Goal: Task Accomplishment & Management: Manage account settings

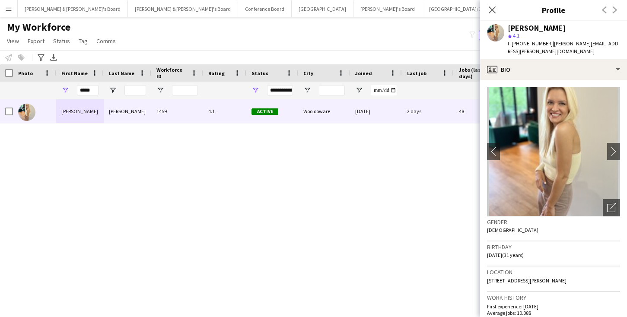
click at [492, 10] on icon at bounding box center [491, 9] width 7 height 7
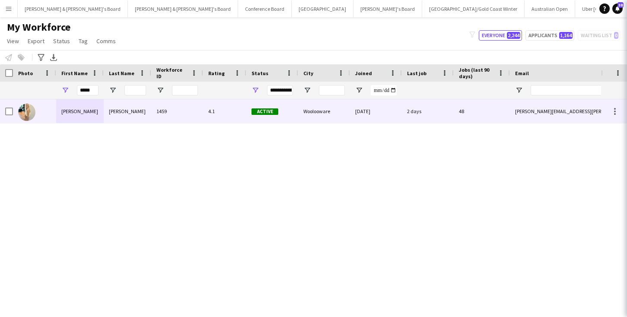
scroll to position [37, 0]
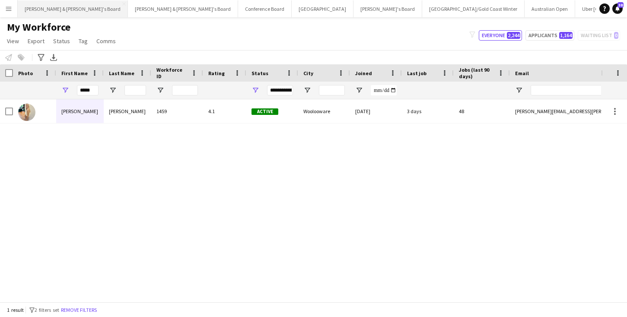
click at [47, 10] on button "[PERSON_NAME] & [PERSON_NAME]'s Board Close" at bounding box center [73, 8] width 110 height 17
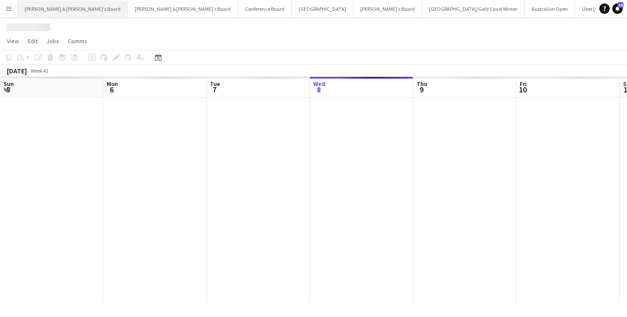
scroll to position [0, 206]
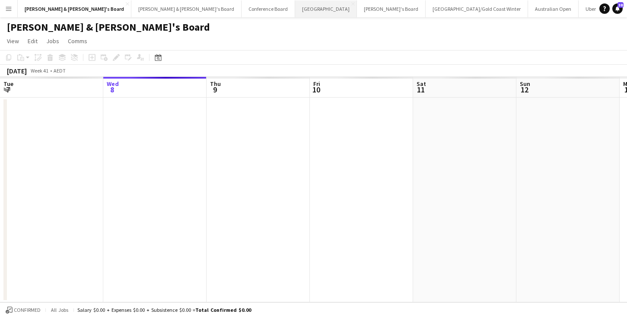
click at [295, 8] on button "Sydney Close" at bounding box center [326, 8] width 62 height 17
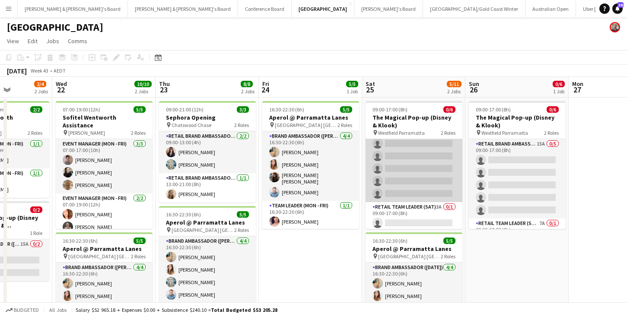
scroll to position [19, 0]
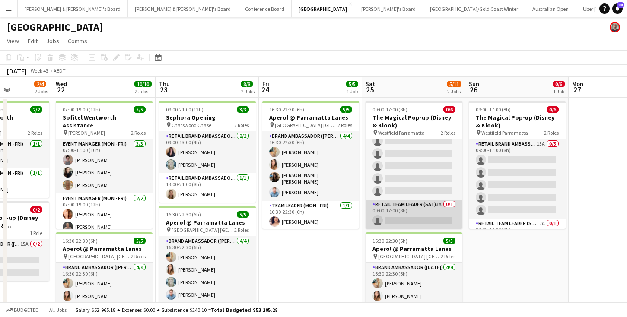
click at [412, 217] on app-card-role "RETAIL Team Leader (Sat) 3A 0/1 09:00-17:00 (8h) single-neutral-actions" at bounding box center [413, 214] width 97 height 29
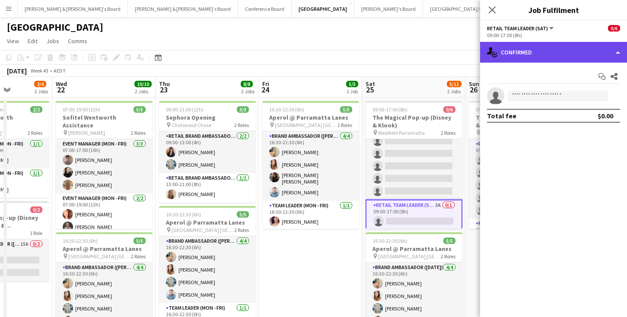
click at [569, 52] on div "single-neutral-actions-check-2 Confirmed" at bounding box center [553, 52] width 147 height 21
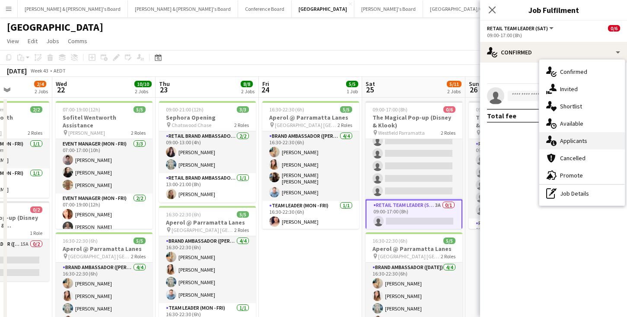
click at [575, 138] on span "Applicants" at bounding box center [573, 141] width 27 height 8
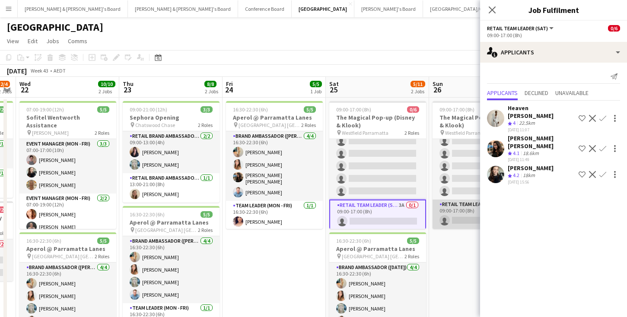
click at [460, 215] on app-card-role "RETAIL Team Leader (Sun) 7A 0/1 09:00-17:00 (8h) single-neutral-actions" at bounding box center [480, 214] width 97 height 29
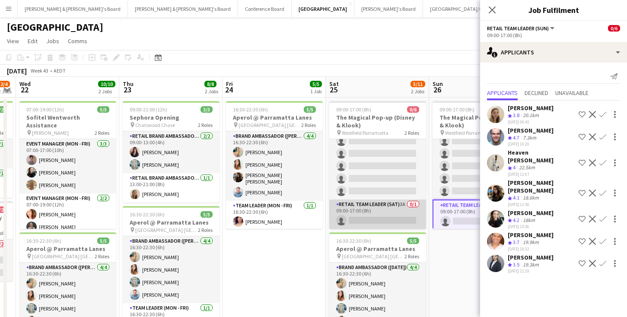
click at [380, 208] on app-card-role "RETAIL Team Leader (Sat) 3A 0/1 09:00-17:00 (8h) single-neutral-actions" at bounding box center [377, 214] width 97 height 29
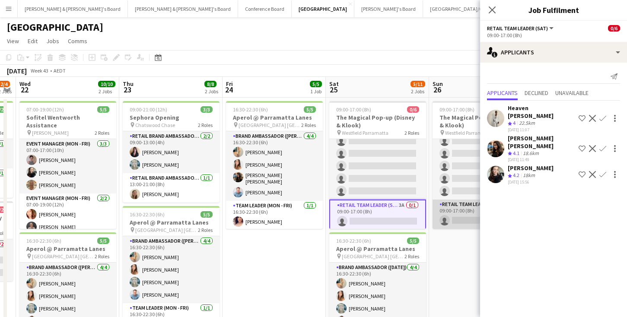
click at [445, 217] on app-card-role "RETAIL Team Leader (Sun) 7A 0/1 09:00-17:00 (8h) single-neutral-actions" at bounding box center [480, 214] width 97 height 29
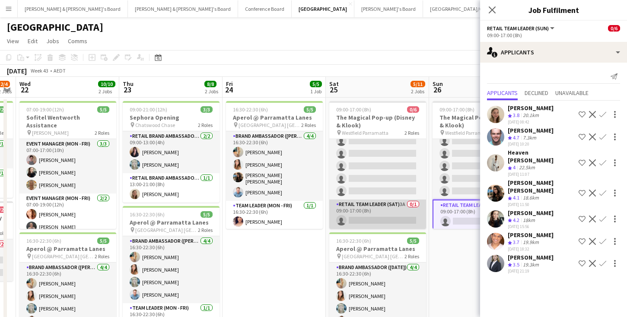
click at [375, 219] on app-card-role "RETAIL Team Leader (Sat) 3A 0/1 09:00-17:00 (8h) single-neutral-actions" at bounding box center [377, 214] width 97 height 29
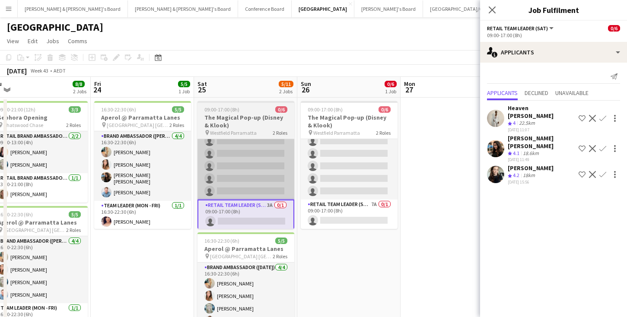
scroll to position [0, 426]
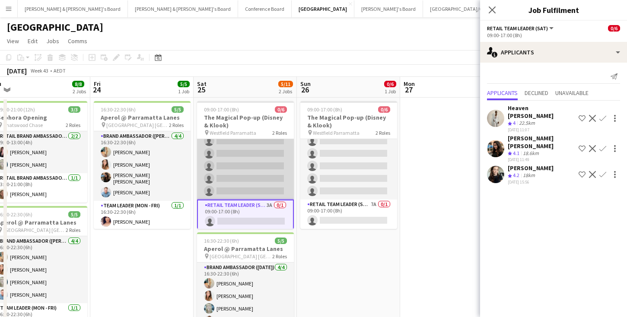
click at [273, 172] on app-card-role "RETAIL Brand Ambassador ([DATE]) 10A 0/5 09:00-17:00 (8h) single-neutral-action…" at bounding box center [245, 159] width 97 height 79
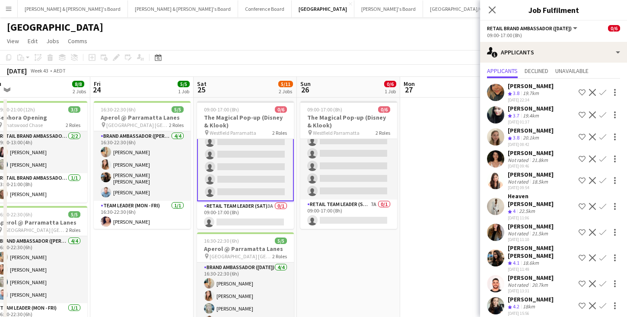
scroll to position [22, 0]
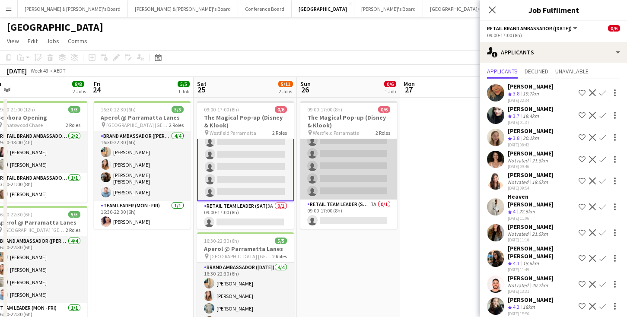
click at [377, 159] on app-card-role "RETAIL Brand Ambassador ([DATE]) 15A 0/5 09:00-17:00 (8h) single-neutral-action…" at bounding box center [348, 159] width 97 height 79
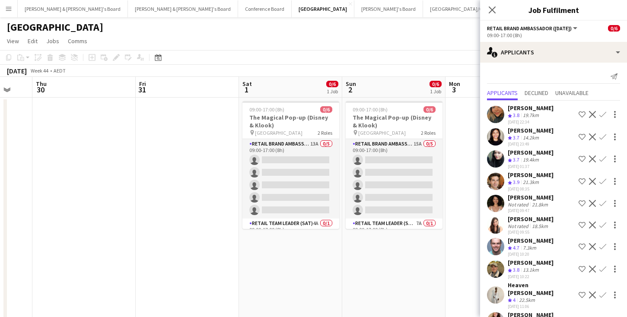
scroll to position [0, 279]
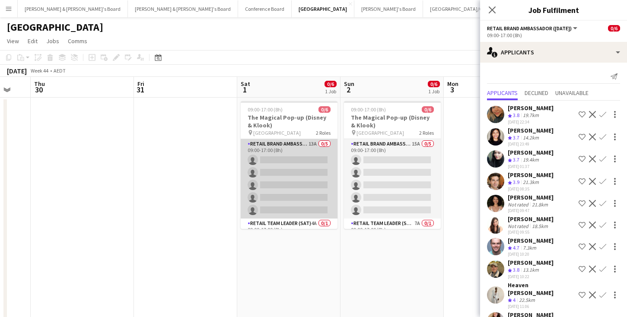
click at [319, 173] on app-card-role "RETAIL Brand Ambassador ([DATE]) 13A 0/5 09:00-17:00 (8h) single-neutral-action…" at bounding box center [289, 178] width 97 height 79
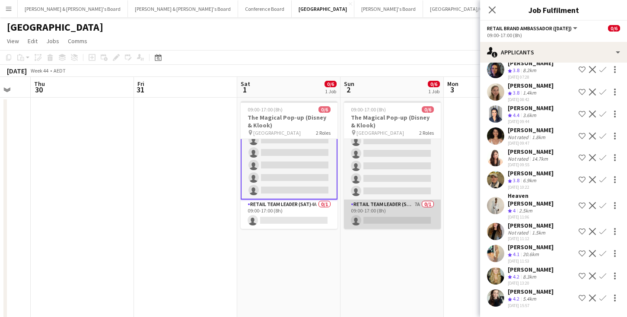
scroll to position [19, 0]
click at [408, 221] on app-card-role "RETAIL Team Leader (Sun) 7A 0/1 09:00-17:00 (8h) single-neutral-actions" at bounding box center [392, 214] width 97 height 29
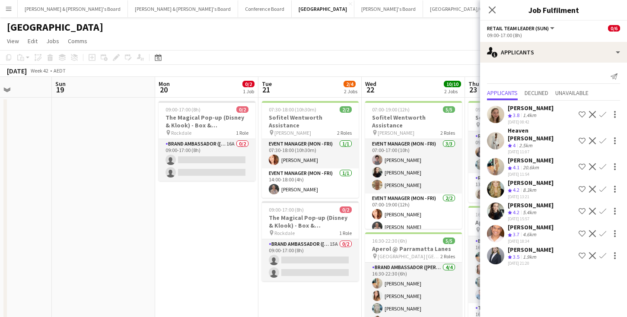
scroll to position [0, 247]
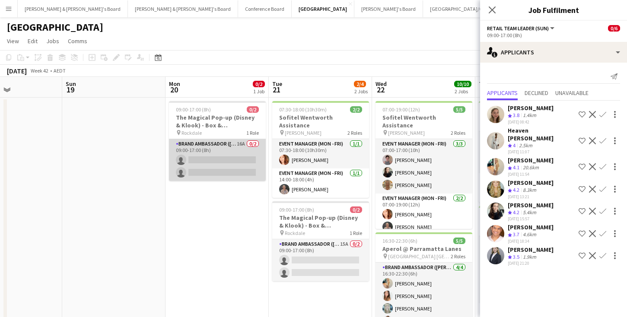
click at [234, 158] on app-card-role "Brand Ambassador (Mon - Fri) 16A 0/2 09:00-17:00 (8h) single-neutral-actions si…" at bounding box center [217, 160] width 97 height 42
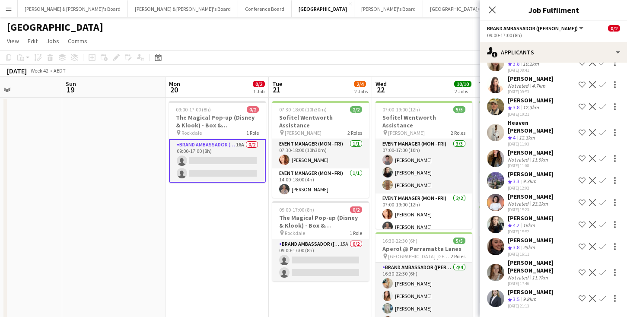
scroll to position [162, 0]
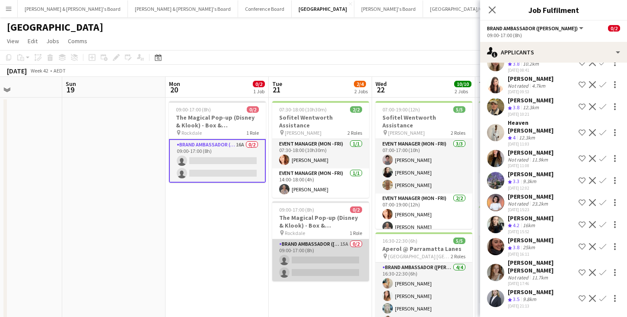
click at [338, 255] on app-card-role "Brand Ambassador (Mon - Fri) 15A 0/2 09:00-17:00 (8h) single-neutral-actions si…" at bounding box center [320, 260] width 97 height 42
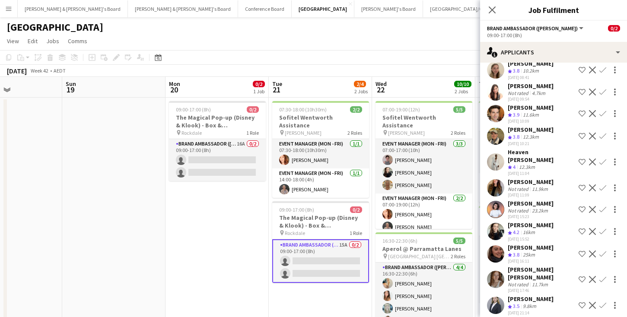
scroll to position [133, 0]
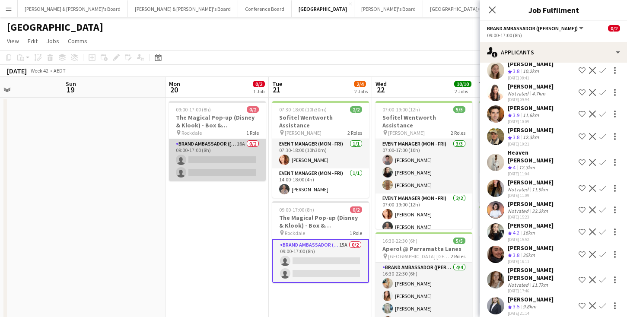
click at [239, 164] on app-card-role "Brand Ambassador (Mon - Fri) 16A 0/2 09:00-17:00 (8h) single-neutral-actions si…" at bounding box center [217, 160] width 97 height 42
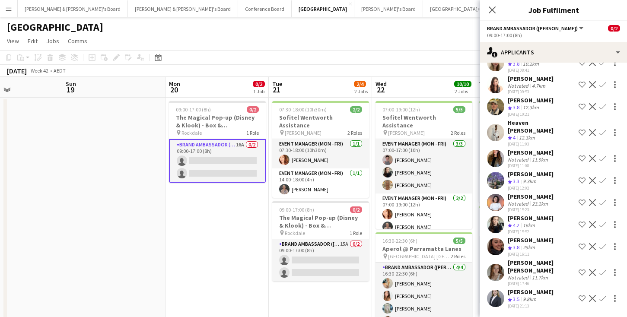
scroll to position [162, 0]
click at [602, 225] on app-icon "Confirm" at bounding box center [602, 224] width 7 height 7
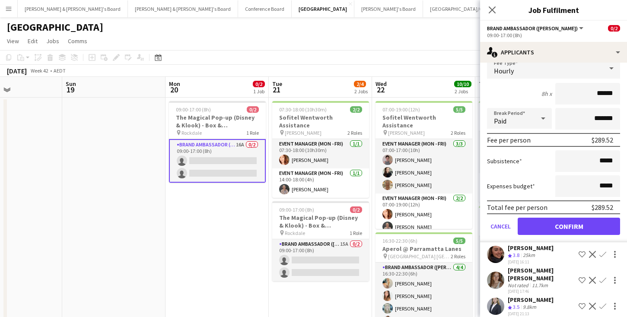
click at [584, 227] on button "Confirm" at bounding box center [568, 226] width 102 height 17
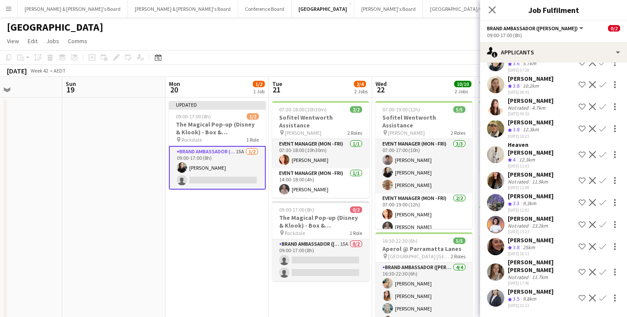
scroll to position [140, 0]
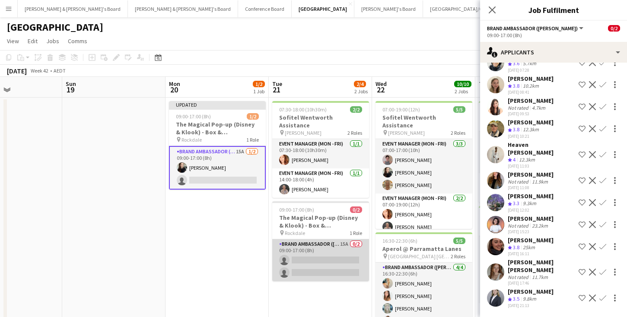
click at [323, 250] on app-card-role "Brand Ambassador (Mon - Fri) 15A 0/2 09:00-17:00 (8h) single-neutral-actions si…" at bounding box center [320, 260] width 97 height 42
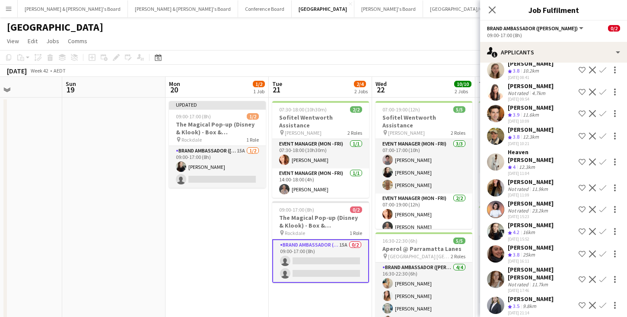
scroll to position [133, 0]
click at [601, 228] on app-icon "Confirm" at bounding box center [602, 231] width 7 height 7
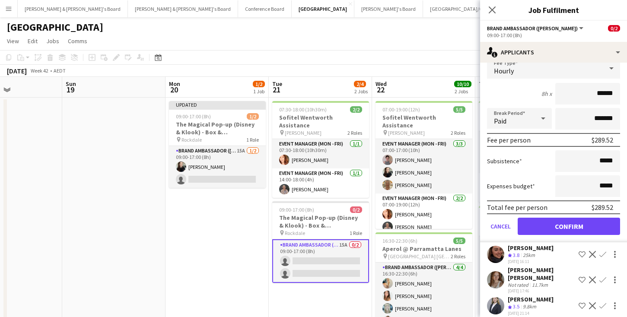
click at [590, 218] on button "Confirm" at bounding box center [568, 226] width 102 height 17
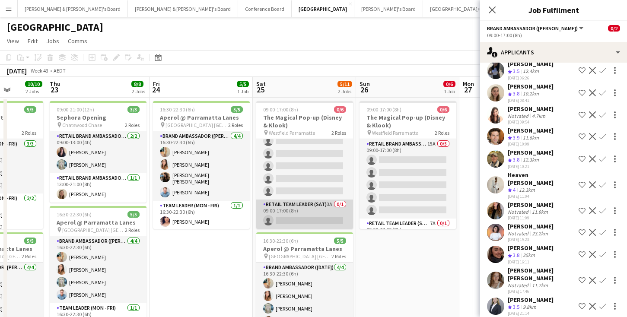
scroll to position [19, 0]
click at [320, 217] on app-card-role "RETAIL Team Leader (Sat) 3A 0/1 09:00-17:00 (8h) single-neutral-actions" at bounding box center [304, 214] width 97 height 29
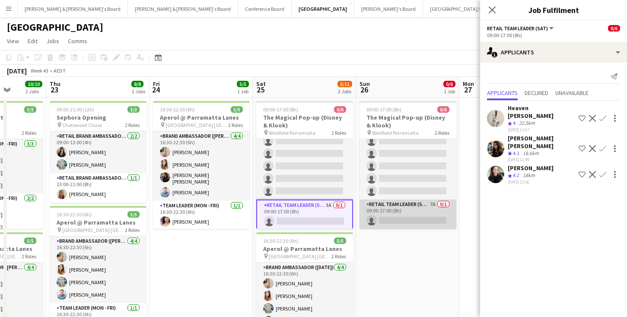
click at [416, 217] on app-card-role "RETAIL Team Leader (Sun) 7A 0/1 09:00-17:00 (8h) single-neutral-actions" at bounding box center [407, 214] width 97 height 29
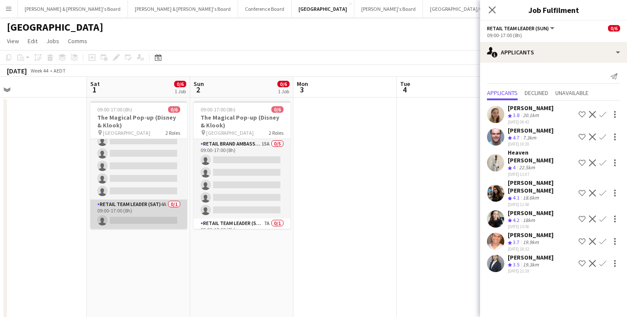
click at [148, 216] on app-card-role "RETAIL Team Leader (Sat) 4A 0/1 09:00-17:00 (8h) single-neutral-actions" at bounding box center [138, 214] width 97 height 29
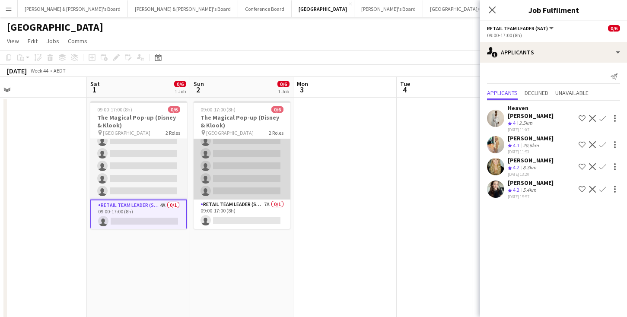
click at [250, 214] on app-card-role "RETAIL Team Leader (Sun) 7A 0/1 09:00-17:00 (8h) single-neutral-actions" at bounding box center [241, 214] width 97 height 29
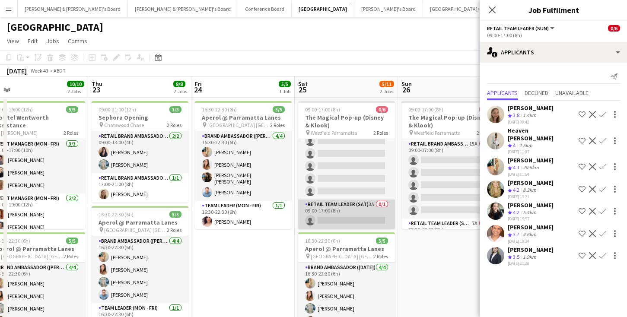
click at [341, 211] on app-card-role "RETAIL Team Leader (Sat) 3A 0/1 09:00-17:00 (8h) single-neutral-actions" at bounding box center [346, 214] width 97 height 29
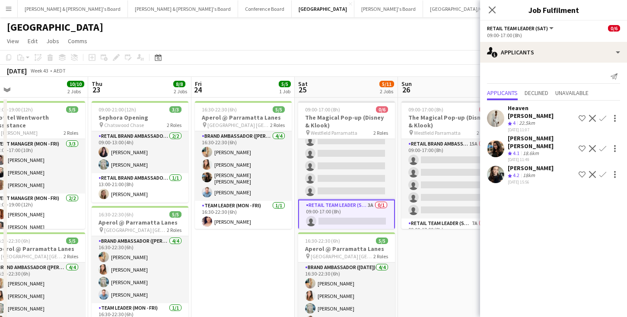
click at [602, 171] on app-icon "Confirm" at bounding box center [602, 174] width 7 height 7
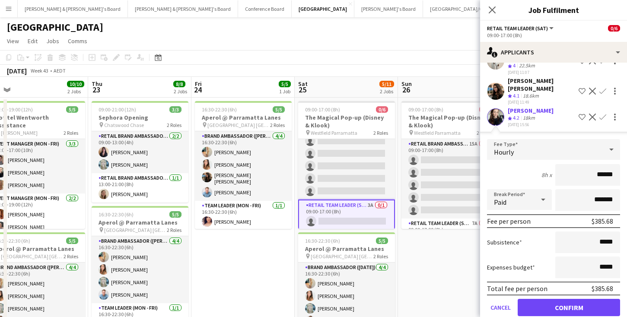
scroll to position [57, 0]
click at [582, 299] on button "Confirm" at bounding box center [568, 307] width 102 height 17
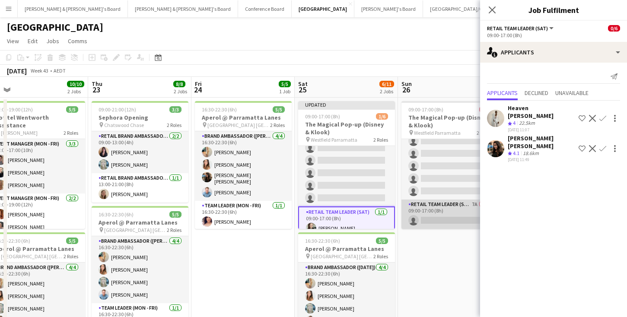
scroll to position [19, 0]
click at [450, 217] on app-card-role "RETAIL Team Leader (Sun) 7A 0/1 09:00-17:00 (8h) single-neutral-actions" at bounding box center [449, 214] width 97 height 29
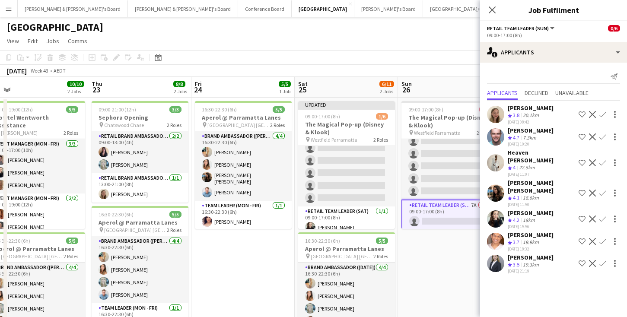
click at [604, 215] on app-icon "Confirm" at bounding box center [602, 218] width 7 height 7
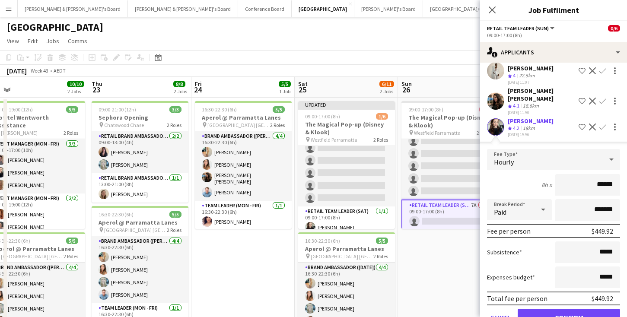
scroll to position [100, 0]
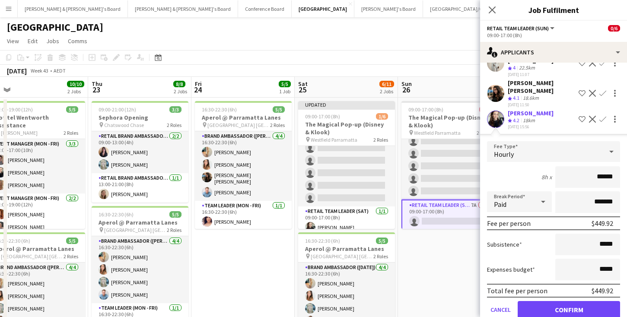
click at [589, 301] on button "Confirm" at bounding box center [568, 309] width 102 height 17
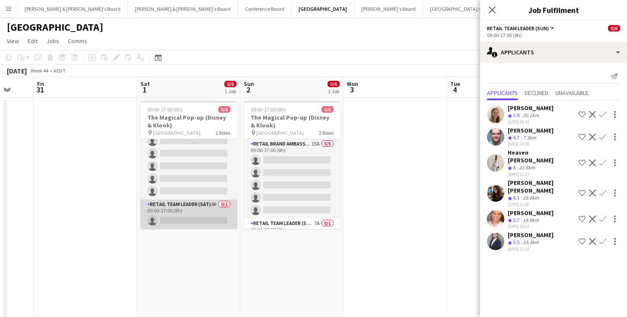
scroll to position [19, 0]
click at [220, 215] on app-card-role "RETAIL Team Leader (Sat) 4A 0/1 09:00-17:00 (8h) single-neutral-actions" at bounding box center [188, 214] width 97 height 29
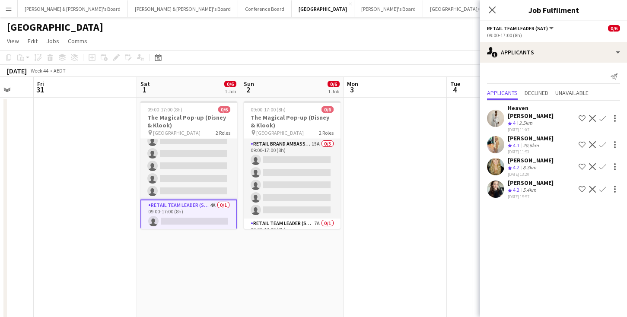
click at [604, 186] on app-icon "Confirm" at bounding box center [602, 189] width 7 height 7
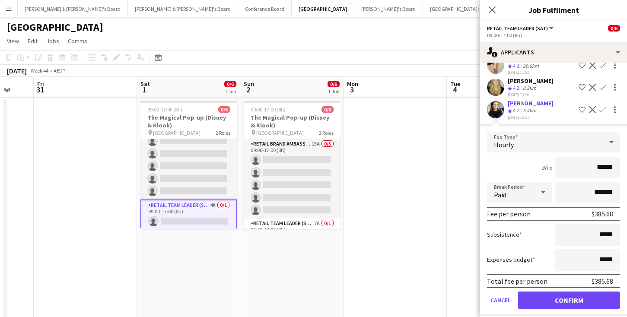
scroll to position [79, 0]
click at [587, 292] on button "Confirm" at bounding box center [568, 300] width 102 height 17
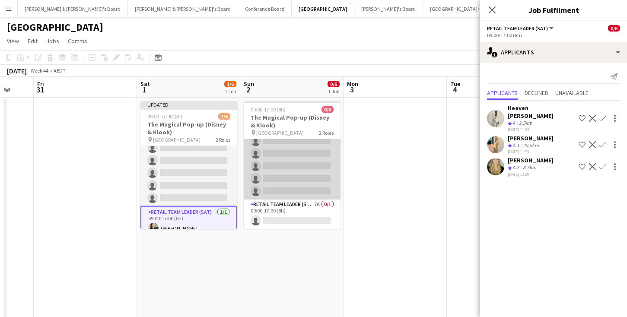
click at [308, 218] on app-card-role "RETAIL Team Leader (Sun) 7A 0/1 09:00-17:00 (8h) single-neutral-actions" at bounding box center [292, 214] width 97 height 29
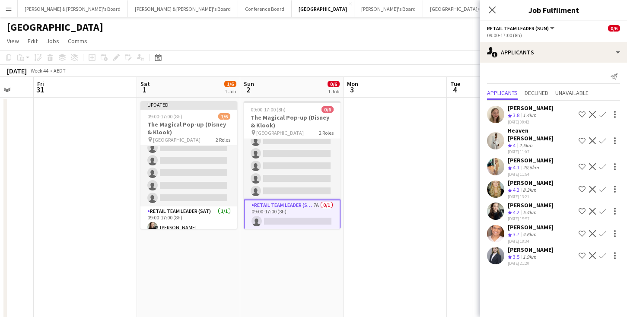
click at [605, 208] on app-icon "Confirm" at bounding box center [602, 211] width 7 height 7
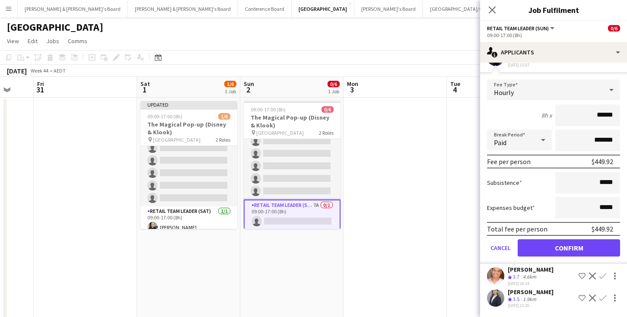
scroll to position [154, 0]
click at [589, 239] on button "Confirm" at bounding box center [568, 247] width 102 height 17
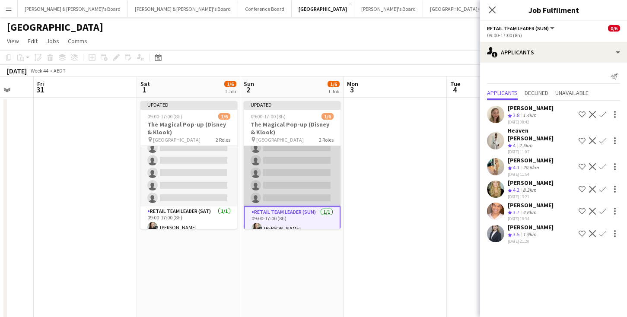
click at [297, 172] on app-card-role "RETAIL Brand Ambassador ([DATE]) 15A 0/5 09:00-17:00 (8h) single-neutral-action…" at bounding box center [292, 166] width 97 height 79
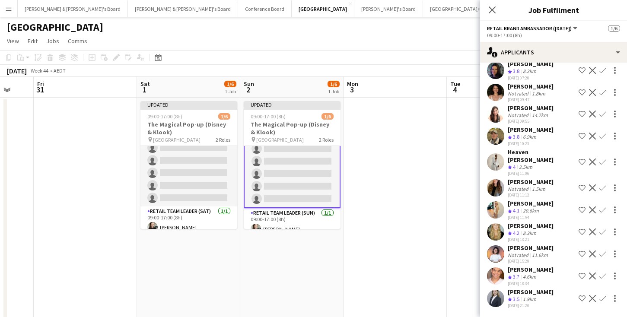
scroll to position [110, 0]
click at [602, 228] on app-icon "Confirm" at bounding box center [602, 231] width 7 height 7
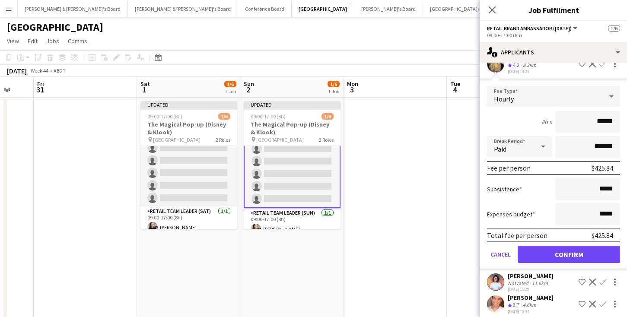
click at [597, 246] on button "Confirm" at bounding box center [568, 254] width 102 height 17
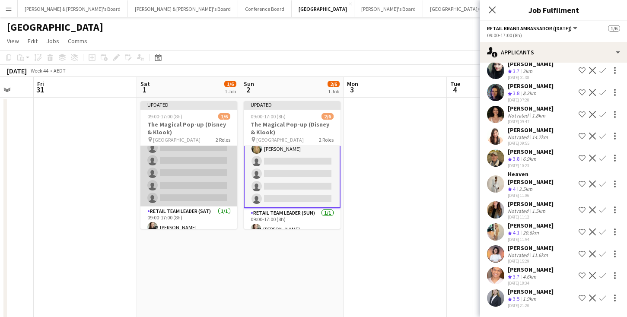
click at [190, 172] on app-card-role "RETAIL Brand Ambassador ([DATE]) 13A 0/5 09:00-17:00 (8h) single-neutral-action…" at bounding box center [188, 166] width 97 height 79
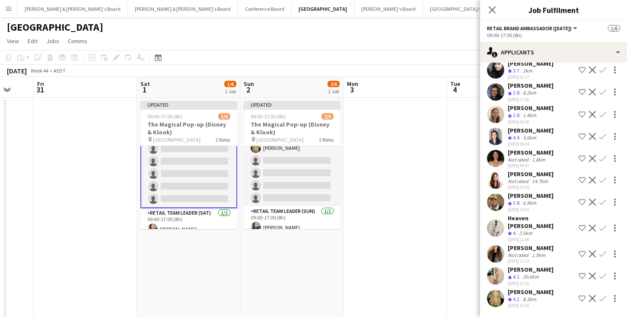
scroll to position [67, 0]
click at [600, 296] on app-icon "Confirm" at bounding box center [602, 298] width 7 height 7
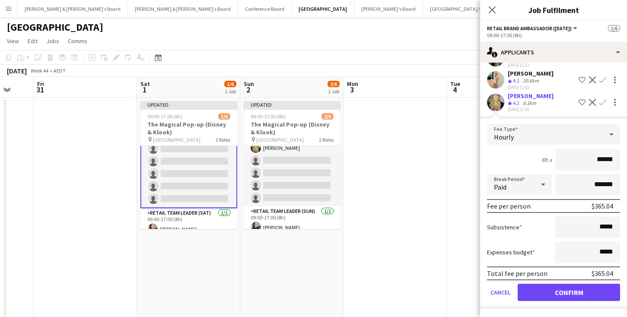
click at [597, 291] on button "Confirm" at bounding box center [568, 292] width 102 height 17
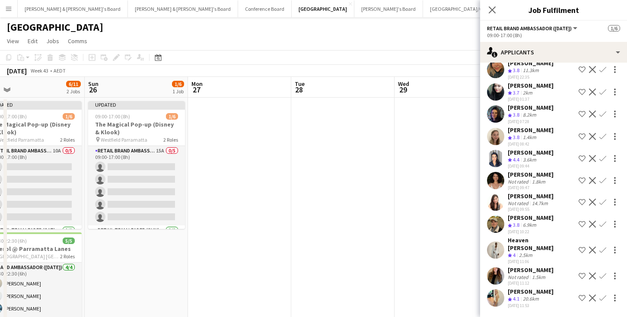
scroll to position [0, 207]
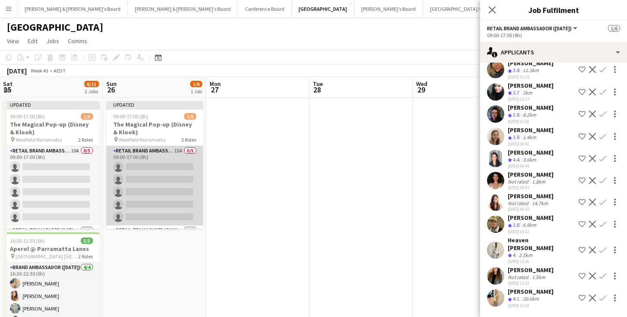
click at [175, 179] on app-card-role "RETAIL Brand Ambassador ([DATE]) 15A 0/5 09:00-17:00 (8h) single-neutral-action…" at bounding box center [154, 185] width 97 height 79
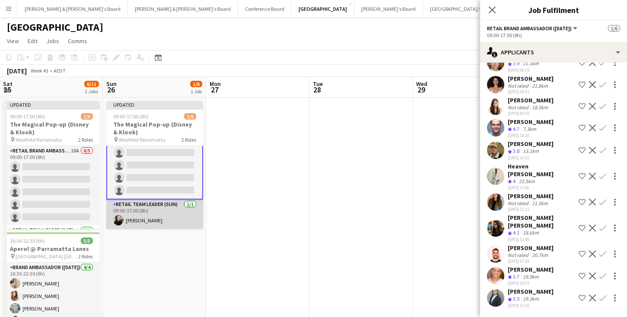
scroll to position [28, 0]
click at [177, 216] on app-card-role "RETAIL Team Leader (Sun) [DATE] 09:00-17:00 (8h) [PERSON_NAME]" at bounding box center [154, 214] width 97 height 29
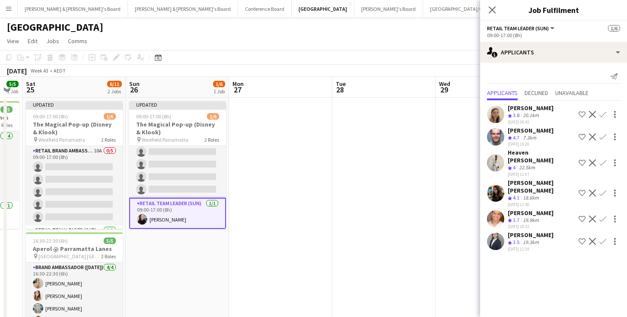
scroll to position [0, 181]
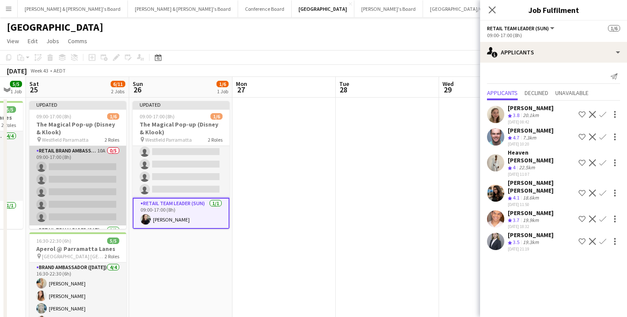
click at [115, 186] on app-card-role "RETAIL Brand Ambassador ([DATE]) 10A 0/5 09:00-17:00 (8h) single-neutral-action…" at bounding box center [77, 185] width 97 height 79
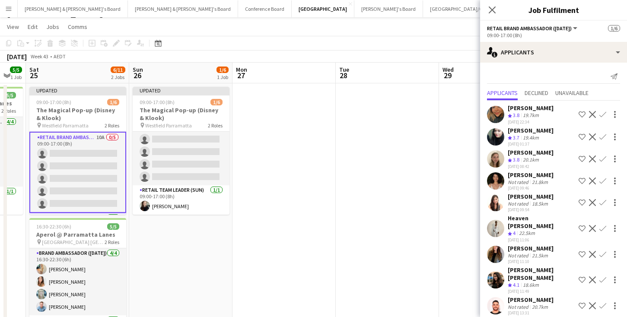
scroll to position [11, 0]
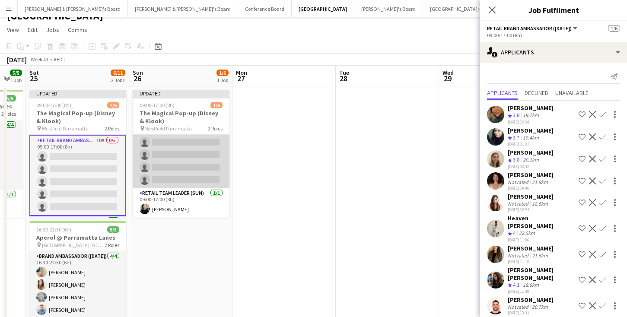
click at [216, 170] on app-card-role "RETAIL Brand Ambassador ([DATE]) 15A 0/5 09:00-17:00 (8h) single-neutral-action…" at bounding box center [181, 148] width 97 height 79
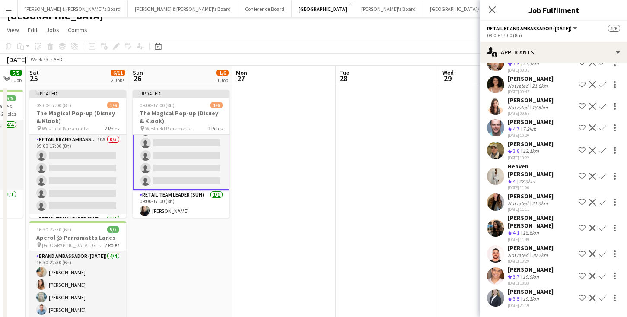
scroll to position [119, 0]
click at [602, 225] on app-icon "Confirm" at bounding box center [602, 228] width 7 height 7
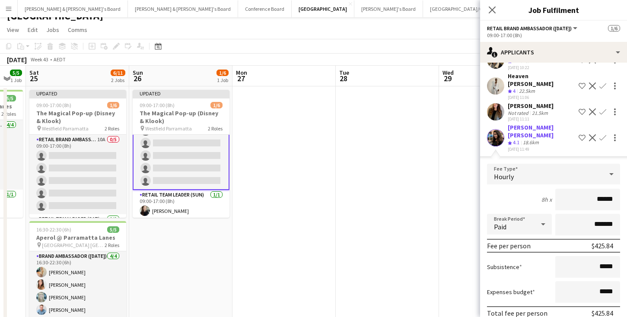
scroll to position [265, 0]
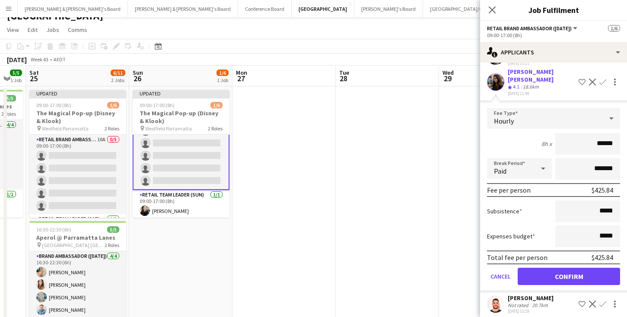
click at [586, 273] on button "Confirm" at bounding box center [568, 276] width 102 height 17
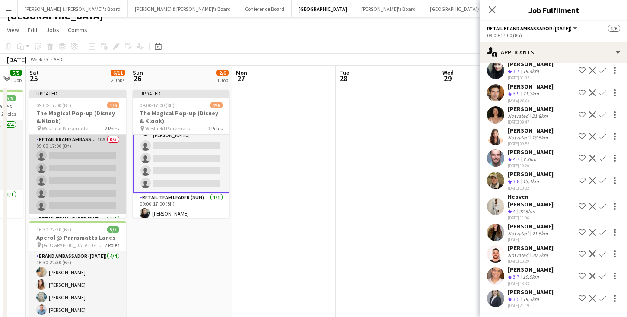
click at [109, 177] on app-card-role "RETAIL Brand Ambassador ([DATE]) 10A 0/5 09:00-17:00 (8h) single-neutral-action…" at bounding box center [77, 174] width 97 height 79
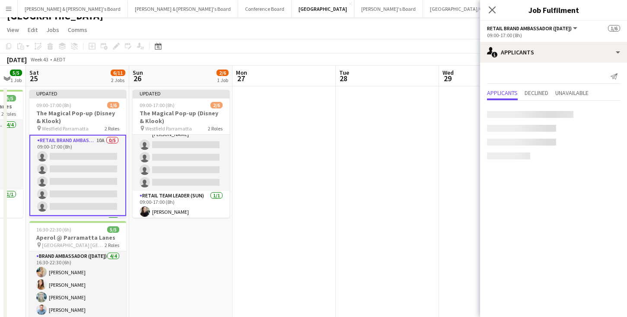
scroll to position [0, 0]
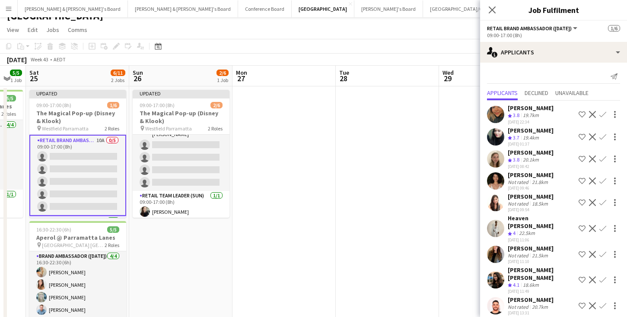
click at [602, 276] on app-icon "Confirm" at bounding box center [602, 279] width 7 height 7
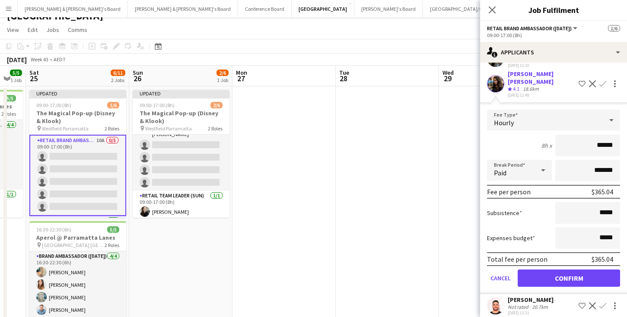
scroll to position [196, 0]
click at [598, 272] on button "Confirm" at bounding box center [568, 278] width 102 height 17
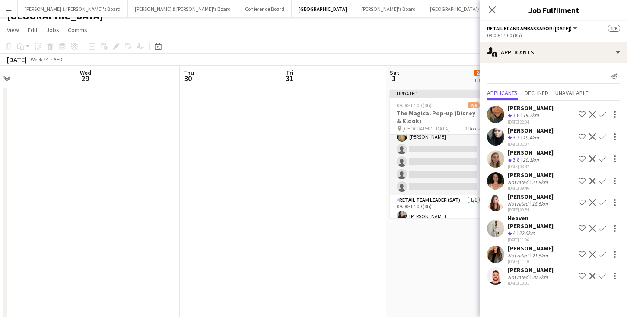
scroll to position [0, 350]
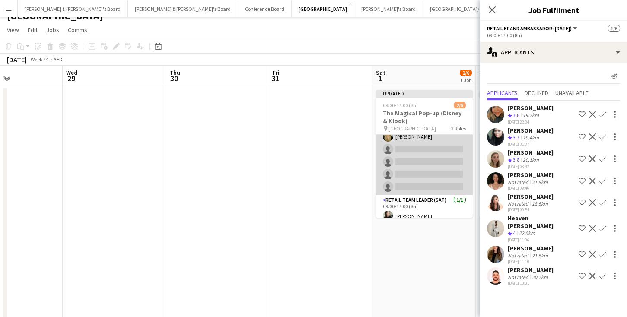
click at [420, 167] on app-card-role "RETAIL Brand Ambassador ([DATE]) 12A [DATE] 09:00-17:00 (8h) [PERSON_NAME] sing…" at bounding box center [424, 155] width 97 height 79
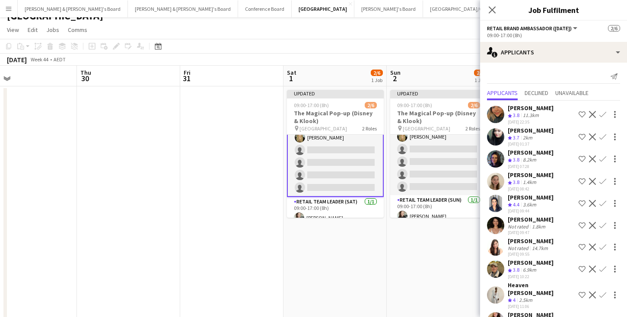
scroll to position [0, 239]
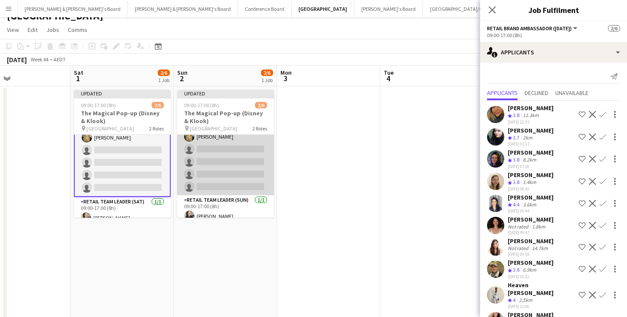
click at [247, 157] on app-card-role "RETAIL Brand Ambassador ([DATE]) 14A [DATE] 09:00-17:00 (8h) [PERSON_NAME] sing…" at bounding box center [225, 155] width 97 height 79
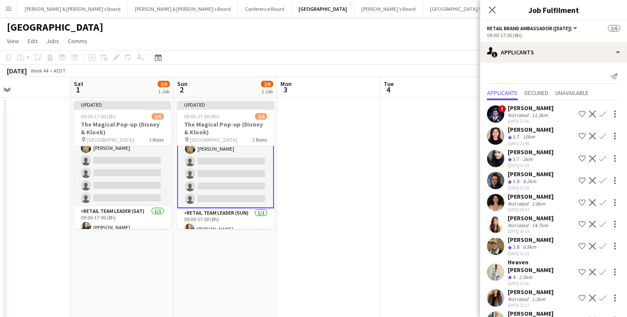
scroll to position [0, 0]
click at [492, 10] on icon at bounding box center [492, 10] width 8 height 8
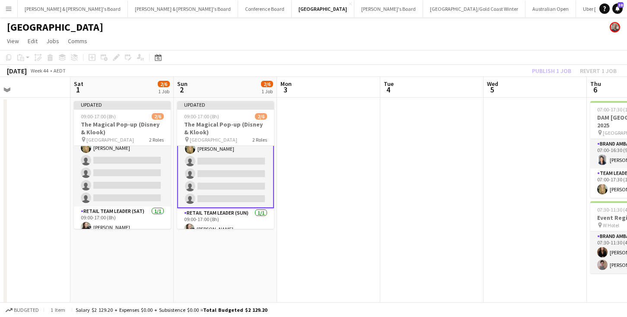
click at [541, 69] on div "Publish 1 job Revert 1 job" at bounding box center [573, 70] width 105 height 11
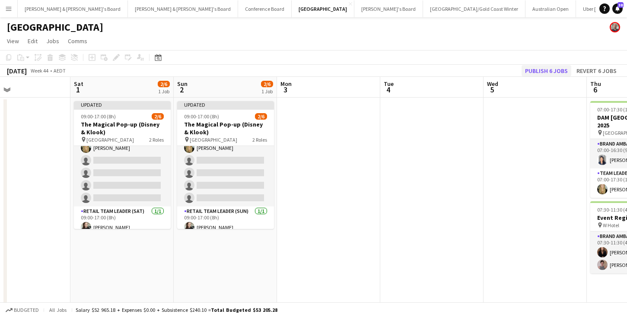
click at [547, 70] on button "Publish 6 jobs" at bounding box center [546, 70] width 50 height 11
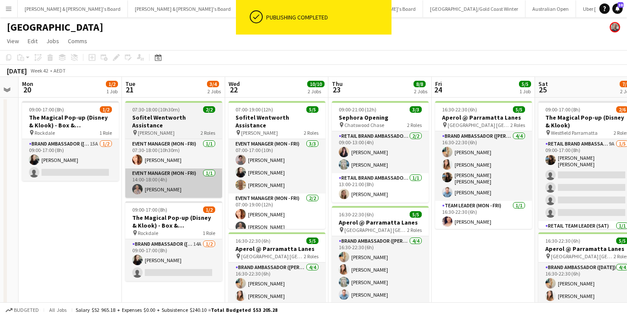
scroll to position [0, 184]
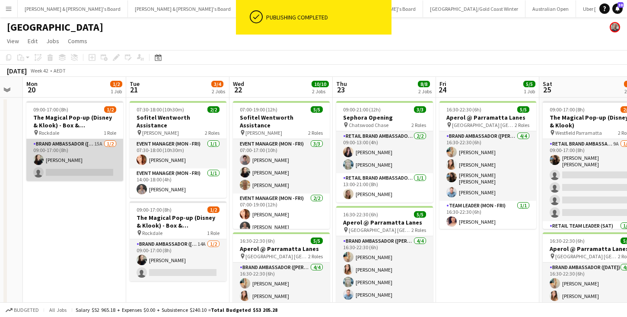
click at [105, 165] on app-card-role "Brand Ambassador (Mon - Fri) 15A [DATE] 09:00-17:00 (8h) [PERSON_NAME] single-n…" at bounding box center [74, 160] width 97 height 42
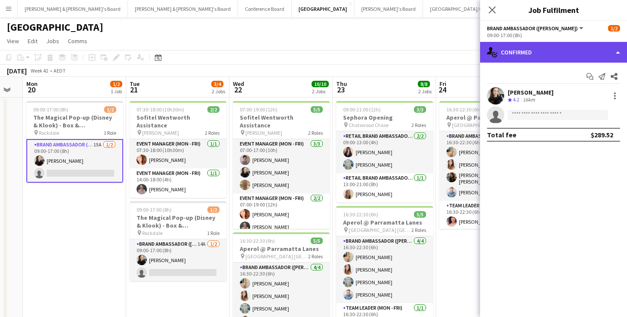
click at [569, 50] on div "single-neutral-actions-check-2 Confirmed" at bounding box center [553, 52] width 147 height 21
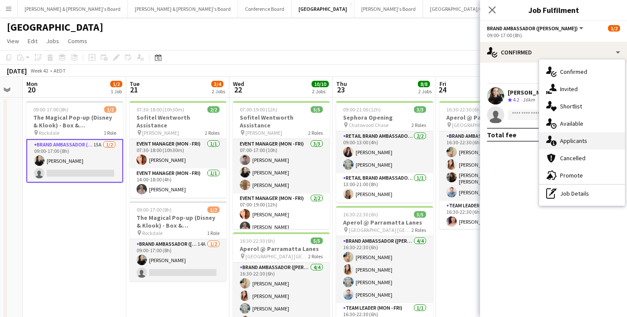
click at [572, 139] on span "Applicants" at bounding box center [573, 141] width 27 height 8
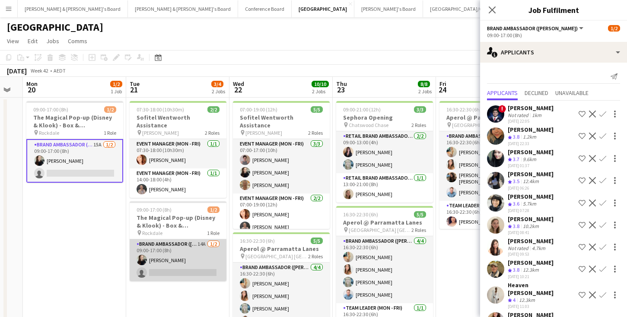
click at [185, 250] on app-card-role "Brand Ambassador (Mon - Fri) 14A [DATE] 09:00-17:00 (8h) [PERSON_NAME] single-n…" at bounding box center [178, 260] width 97 height 42
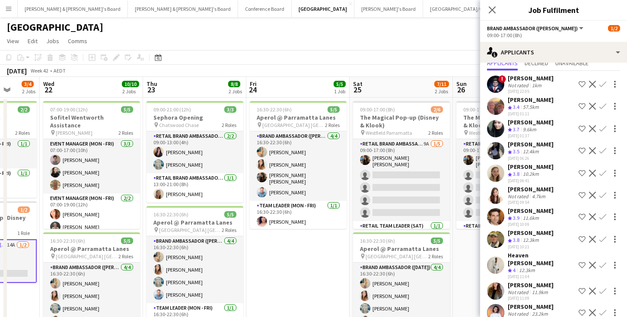
scroll to position [0, 412]
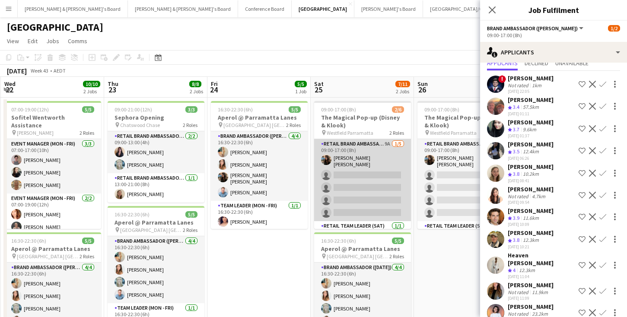
click at [363, 181] on app-card-role "RETAIL Brand Ambassador ([DATE]) 9A [DATE] 09:00-17:00 (8h) [PERSON_NAME] [PERS…" at bounding box center [362, 180] width 97 height 82
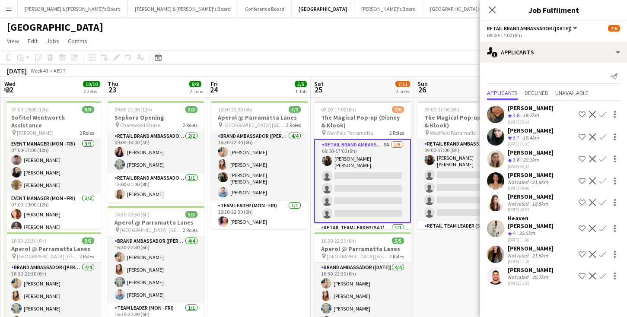
scroll to position [0, 432]
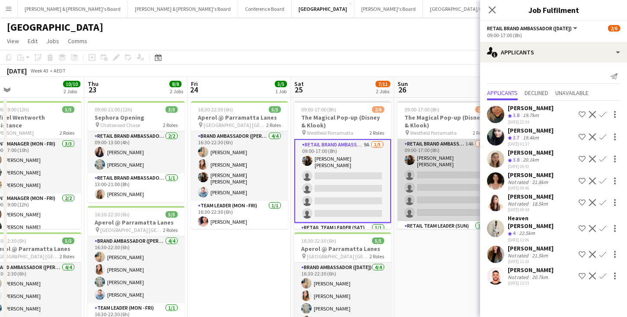
click at [431, 191] on app-card-role "RETAIL Brand Ambassador ([DATE]) 14A [DATE] 09:00-17:00 (8h) [PERSON_NAME] [PER…" at bounding box center [445, 180] width 97 height 82
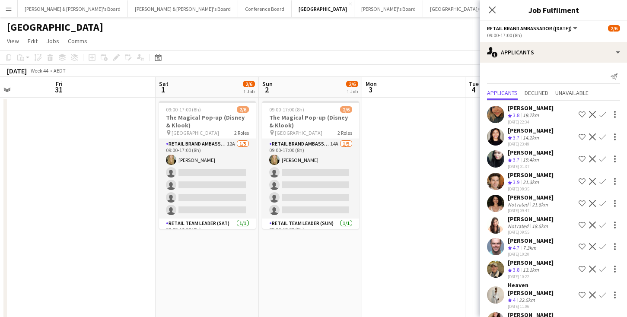
scroll to position [0, 298]
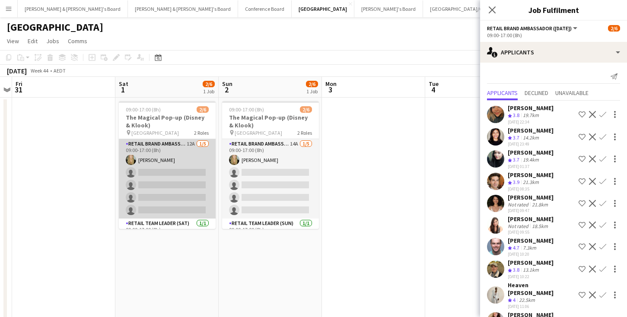
click at [185, 188] on app-card-role "RETAIL Brand Ambassador ([DATE]) 12A [DATE] 09:00-17:00 (8h) [PERSON_NAME] sing…" at bounding box center [167, 178] width 97 height 79
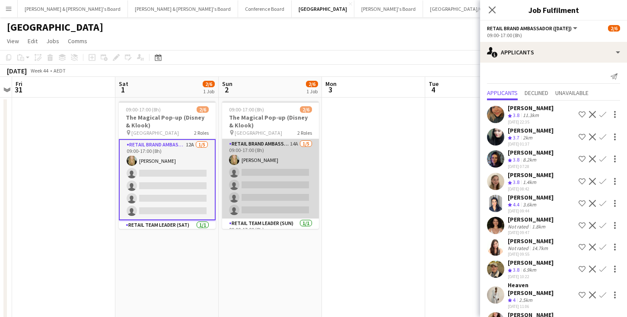
click at [285, 172] on app-card-role "RETAIL Brand Ambassador ([DATE]) 14A [DATE] 09:00-17:00 (8h) [PERSON_NAME] sing…" at bounding box center [270, 178] width 97 height 79
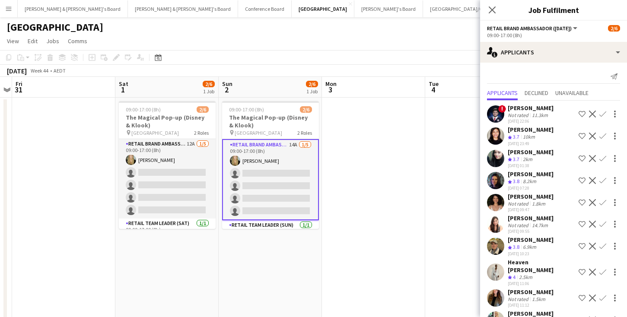
scroll to position [0, 0]
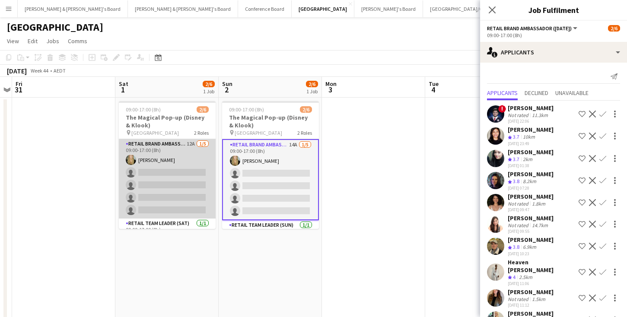
click at [194, 176] on app-card-role "RETAIL Brand Ambassador ([DATE]) 12A [DATE] 09:00-17:00 (8h) [PERSON_NAME] sing…" at bounding box center [167, 178] width 97 height 79
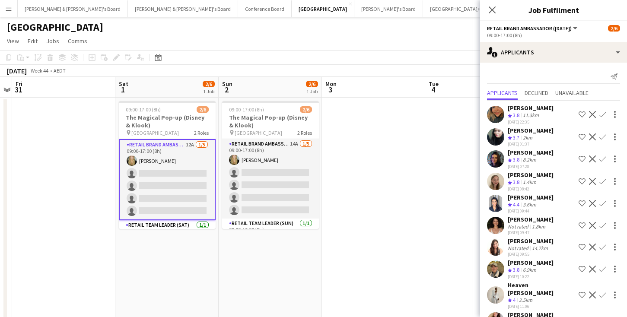
click at [603, 185] on app-icon "Confirm" at bounding box center [602, 181] width 7 height 7
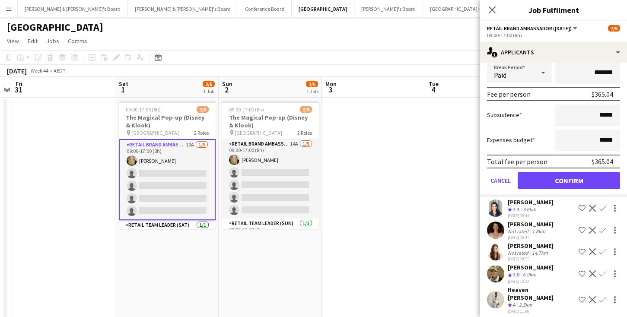
click at [596, 187] on button "Confirm" at bounding box center [568, 180] width 102 height 17
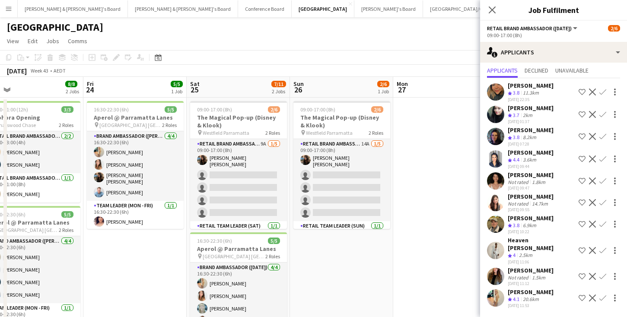
scroll to position [0, 214]
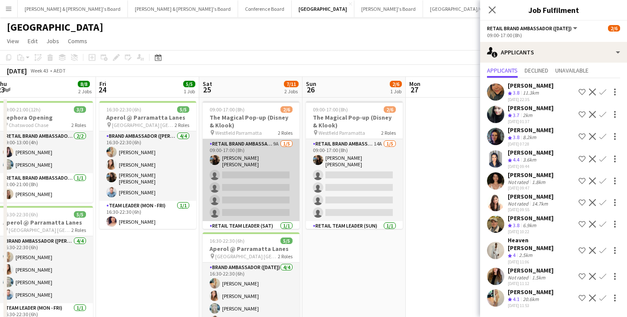
click at [247, 185] on app-card-role "RETAIL Brand Ambassador ([DATE]) 9A [DATE] 09:00-17:00 (8h) [PERSON_NAME] [PERS…" at bounding box center [251, 180] width 97 height 82
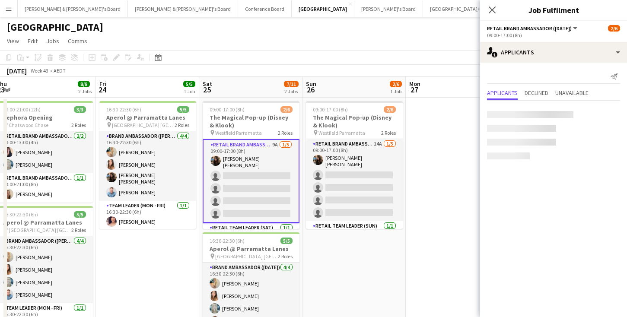
scroll to position [0, 0]
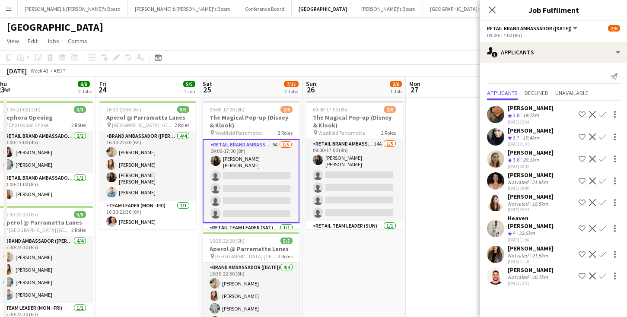
click at [605, 162] on app-icon "Confirm" at bounding box center [602, 158] width 7 height 7
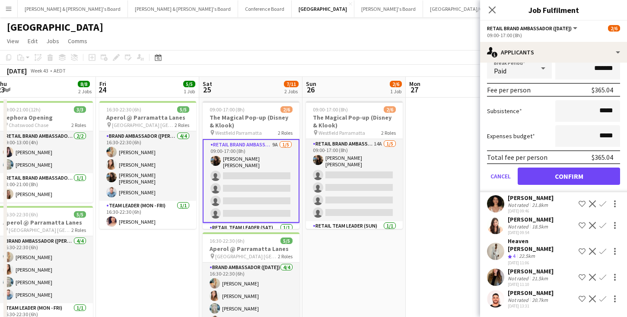
scroll to position [173, 0]
click at [586, 185] on button "Confirm" at bounding box center [568, 176] width 102 height 17
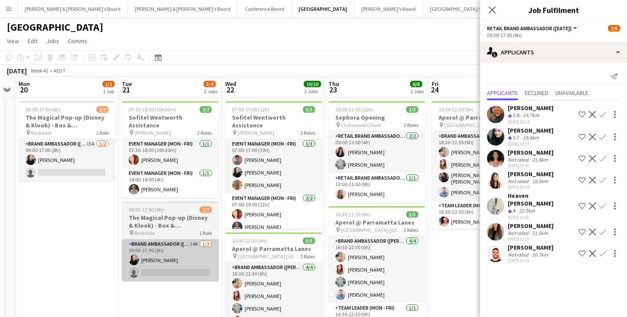
scroll to position [0, 191]
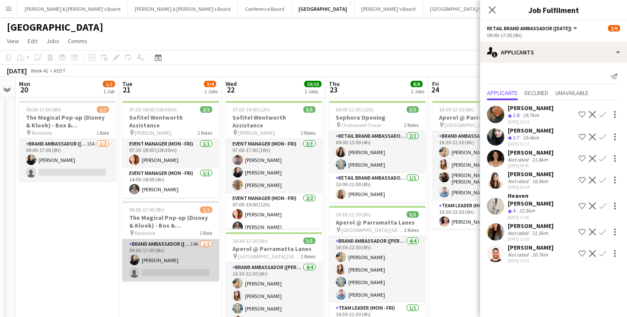
click at [179, 259] on app-card-role "Brand Ambassador (Mon - Fri) 14A [DATE] 09:00-17:00 (8h) [PERSON_NAME] single-n…" at bounding box center [170, 260] width 97 height 42
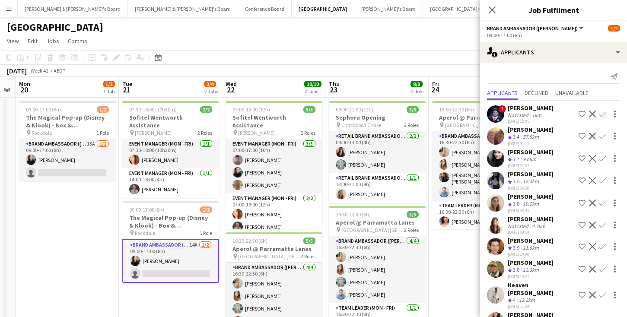
click at [601, 203] on app-icon "Confirm" at bounding box center [602, 203] width 7 height 7
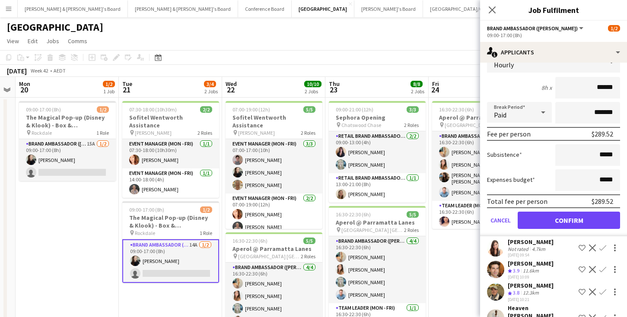
click at [590, 218] on button "Confirm" at bounding box center [568, 220] width 102 height 17
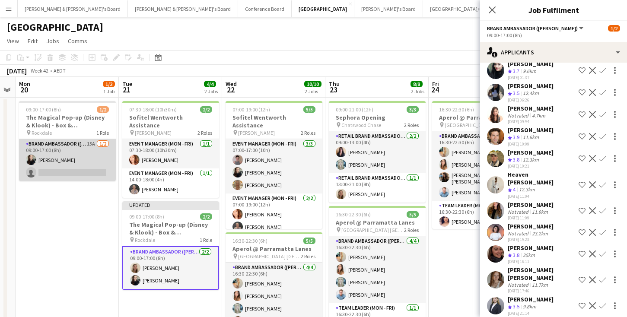
click at [71, 169] on app-card-role "Brand Ambassador (Mon - Fri) 15A [DATE] 09:00-17:00 (8h) [PERSON_NAME] single-n…" at bounding box center [67, 160] width 97 height 42
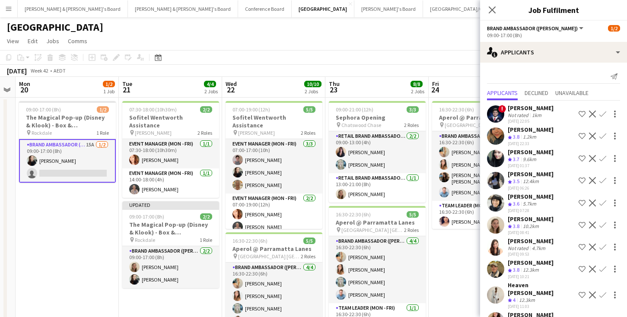
scroll to position [15, 0]
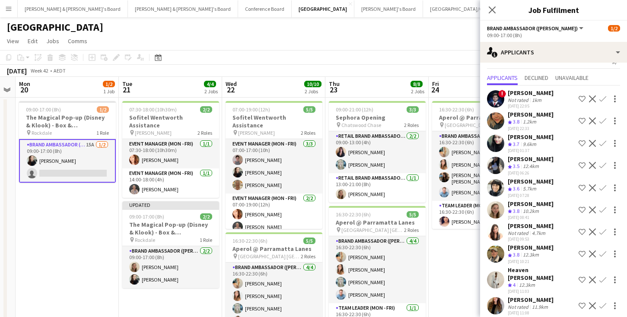
click at [605, 213] on app-icon "Confirm" at bounding box center [602, 209] width 7 height 7
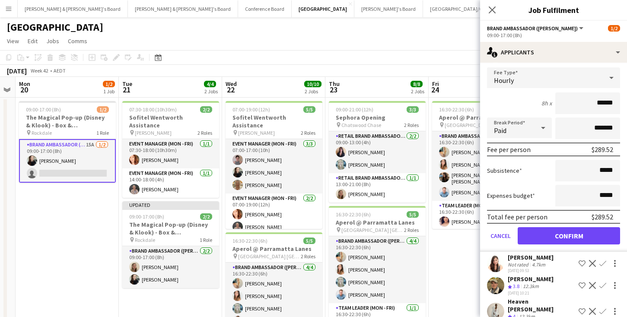
click at [584, 244] on button "Confirm" at bounding box center [568, 235] width 102 height 17
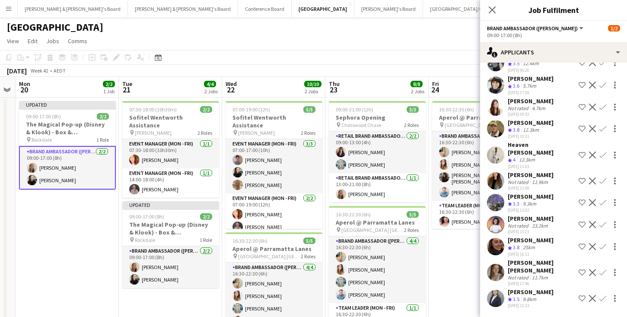
scroll to position [118, 0]
click at [491, 7] on icon "Close pop-in" at bounding box center [492, 10] width 8 height 8
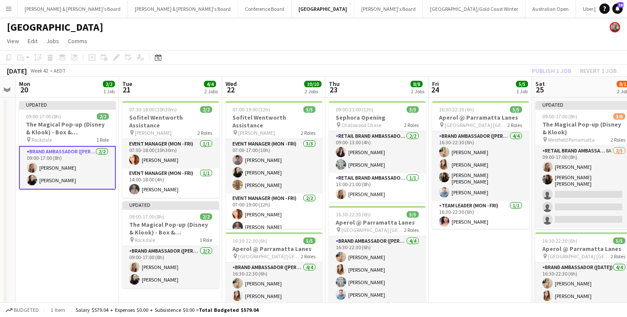
click at [548, 69] on div "Publish 1 job Revert 1 job" at bounding box center [573, 70] width 105 height 11
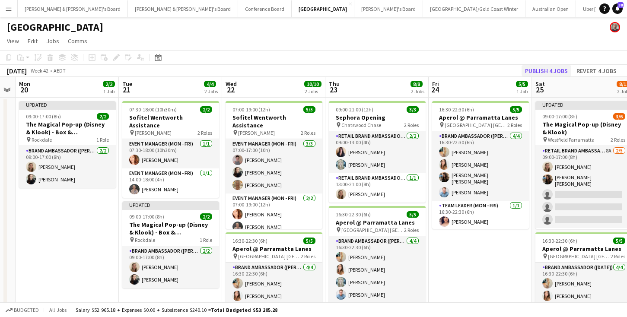
click at [551, 69] on button "Publish 4 jobs" at bounding box center [546, 70] width 50 height 11
